Goal: Task Accomplishment & Management: Use online tool/utility

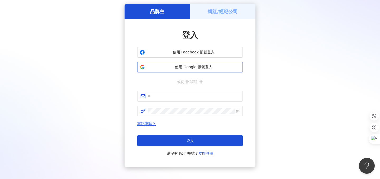
click at [196, 68] on span "使用 Google 帳號登入" at bounding box center [194, 66] width 94 height 5
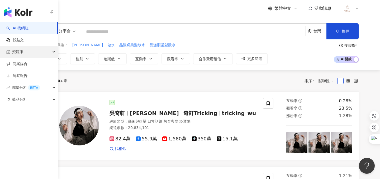
click at [49, 51] on div "資源庫" at bounding box center [29, 52] width 58 height 12
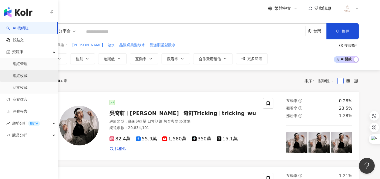
click at [27, 73] on link "網紅收藏" at bounding box center [20, 75] width 15 height 5
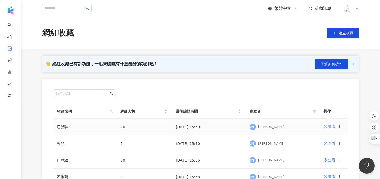
click at [328, 127] on link "查看" at bounding box center [330, 127] width 12 height 6
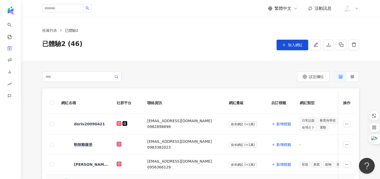
scroll to position [65, 0]
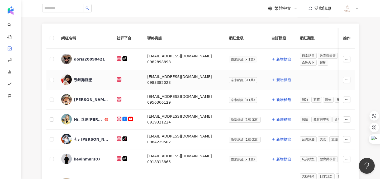
click at [277, 79] on span "新增標籤" at bounding box center [284, 80] width 15 height 4
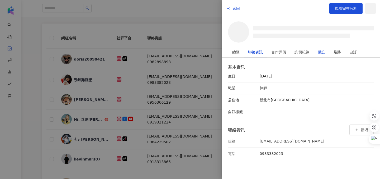
click at [321, 50] on div "備註" at bounding box center [321, 52] width 7 height 11
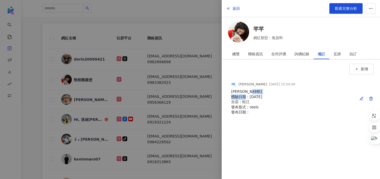
drag, startPoint x: 266, startPoint y: 94, endPoint x: 250, endPoint y: 94, distance: 16.1
click at [250, 94] on div "[PERSON_NAME] 體驗日期：[DATE] 分店：松江 發布形式：reels 發布日期：" at bounding box center [263, 102] width 64 height 26
copy div "[DATE]"
click at [361, 100] on icon "button" at bounding box center [362, 98] width 4 height 4
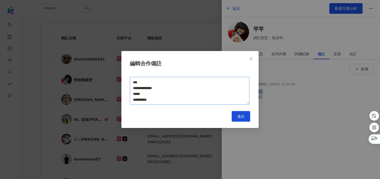
scroll to position [6, 0]
click at [176, 101] on textarea "**********" at bounding box center [190, 91] width 120 height 28
paste textarea "*********"
type textarea "**********"
click at [239, 117] on span "送出" at bounding box center [240, 116] width 7 height 4
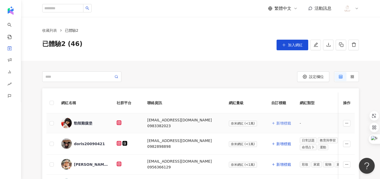
click at [277, 124] on span "新增標籤" at bounding box center [284, 123] width 15 height 4
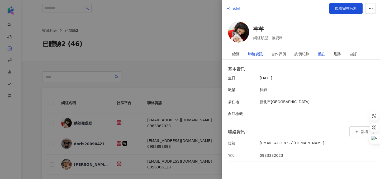
click at [324, 53] on div "備註" at bounding box center [321, 54] width 7 height 11
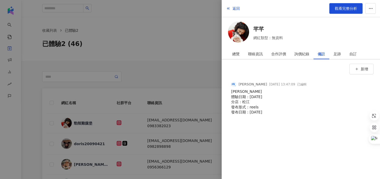
click at [180, 78] on div at bounding box center [190, 89] width 380 height 179
